Goal: Task Accomplishment & Management: Use online tool/utility

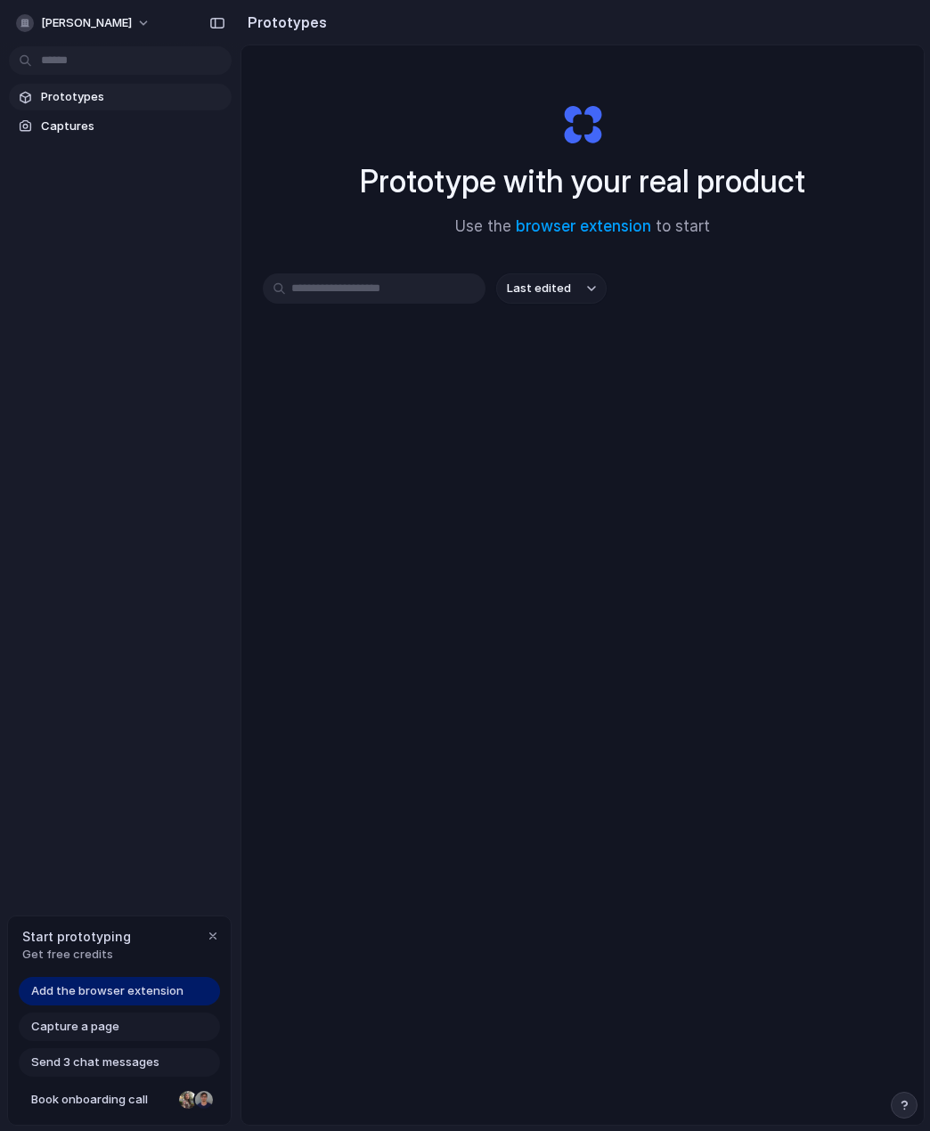
click at [113, 994] on span "Add the browser extension" at bounding box center [107, 991] width 152 height 18
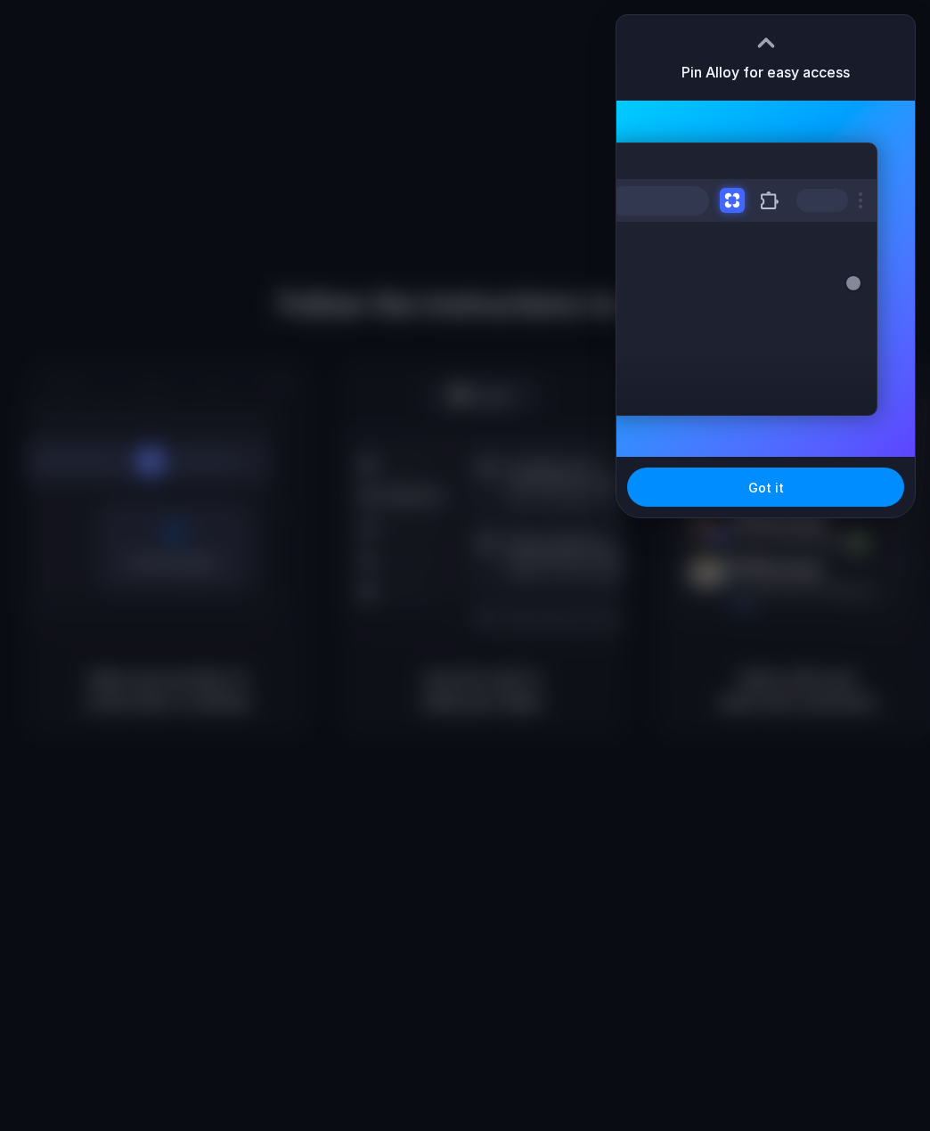
click at [762, 37] on div at bounding box center [766, 42] width 27 height 27
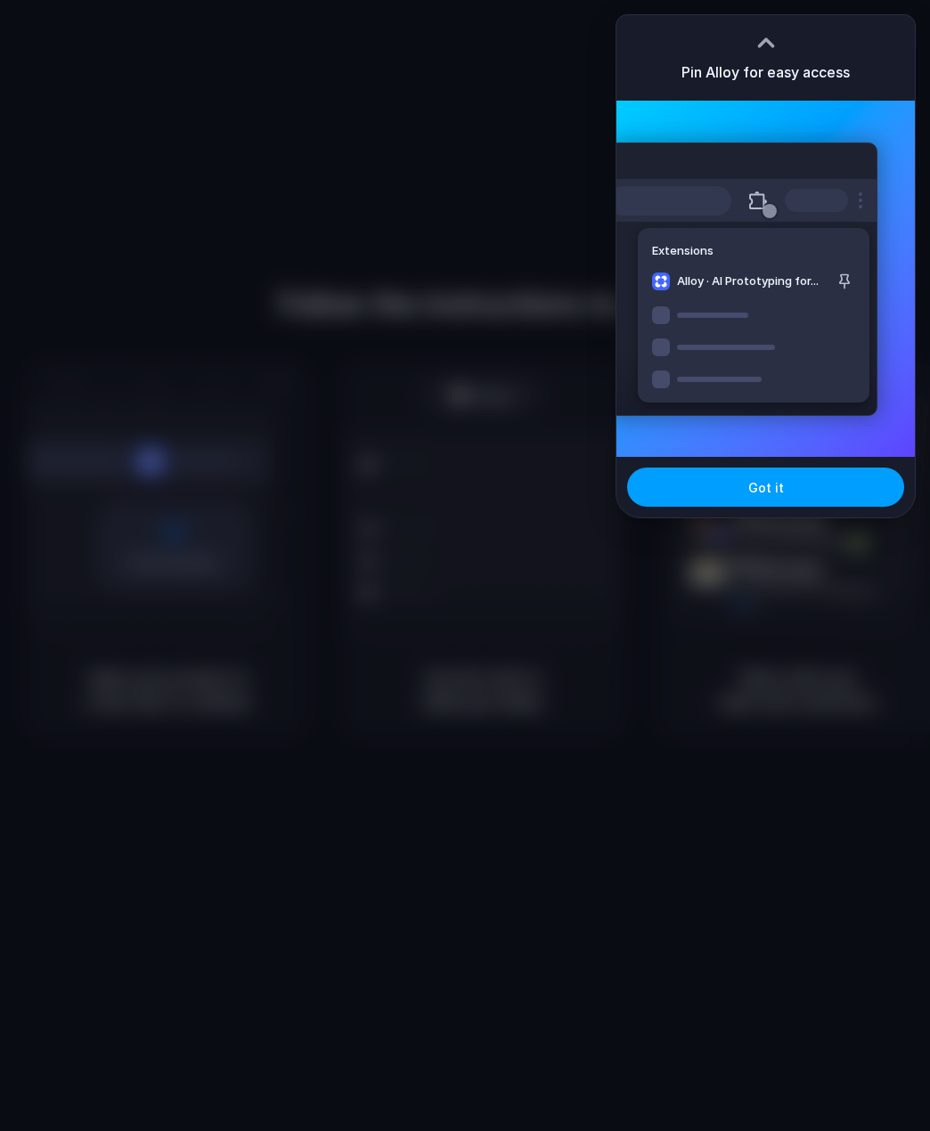
click at [752, 473] on button "Got it" at bounding box center [765, 487] width 277 height 39
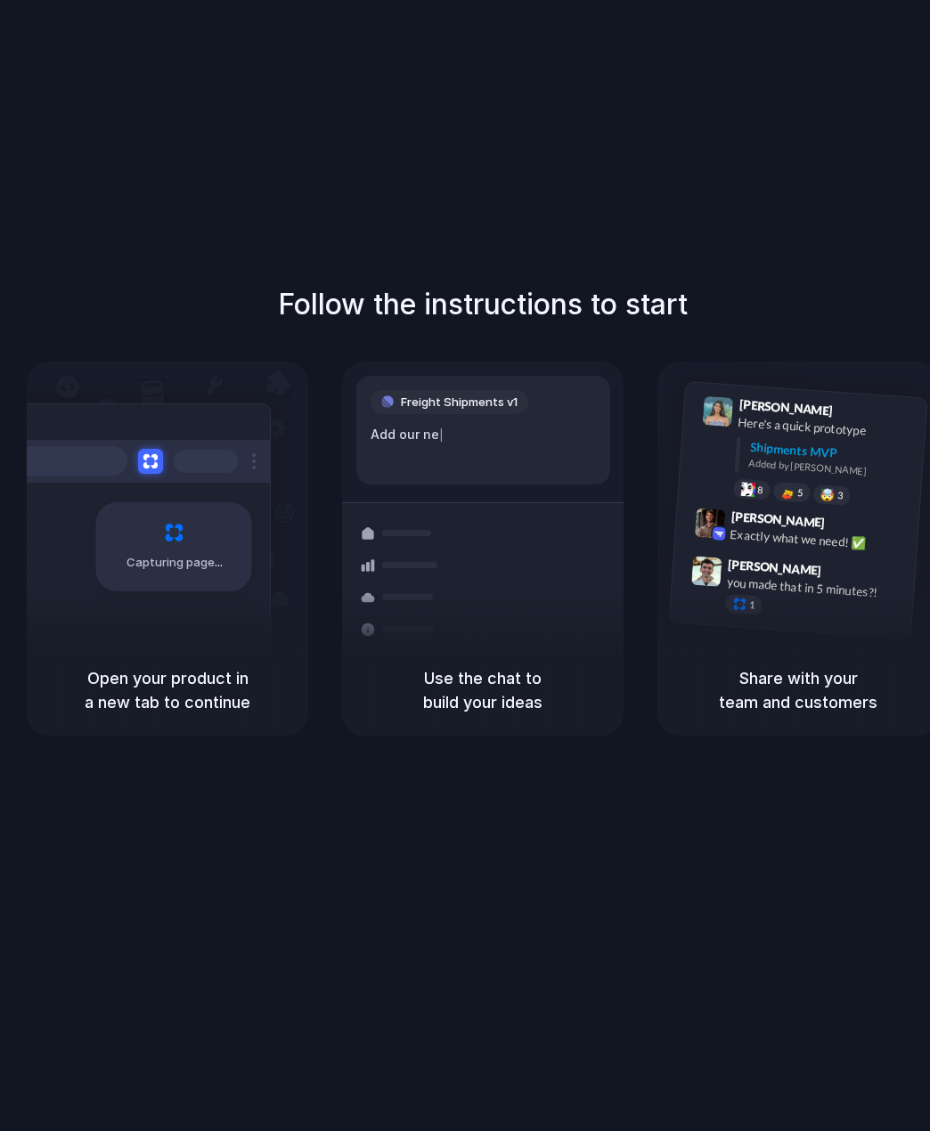
click at [525, 186] on div "Follow the instructions to start Capturing page Open your product in a new tab …" at bounding box center [482, 583] width 965 height 1167
